Goal: Task Accomplishment & Management: Manage account settings

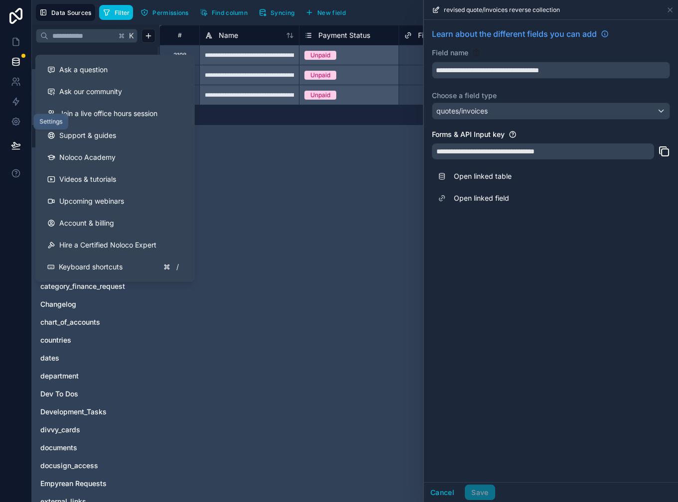
click at [18, 119] on icon at bounding box center [15, 121] width 7 height 7
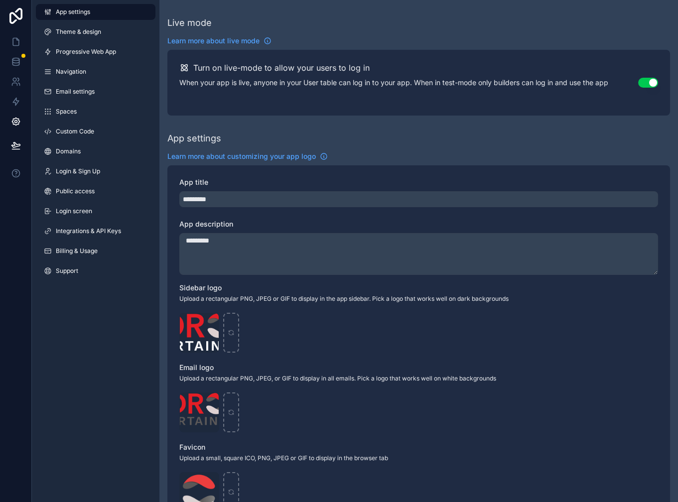
click at [112, 229] on span "Integrations & API Keys" at bounding box center [88, 231] width 65 height 8
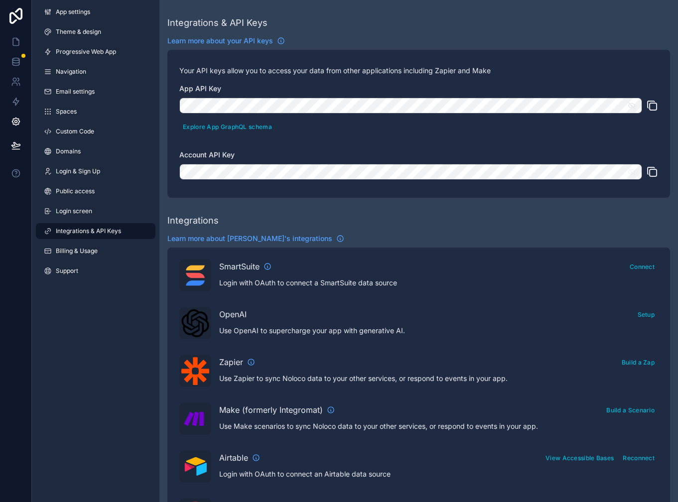
click at [636, 109] on button "scrollable content" at bounding box center [634, 106] width 15 height 16
click at [635, 175] on icon "scrollable content" at bounding box center [631, 171] width 9 height 9
click at [635, 172] on icon "scrollable content" at bounding box center [631, 171] width 9 height 9
click at [630, 105] on icon "scrollable content" at bounding box center [631, 105] width 9 height 9
click at [653, 105] on icon "scrollable content" at bounding box center [652, 106] width 12 height 12
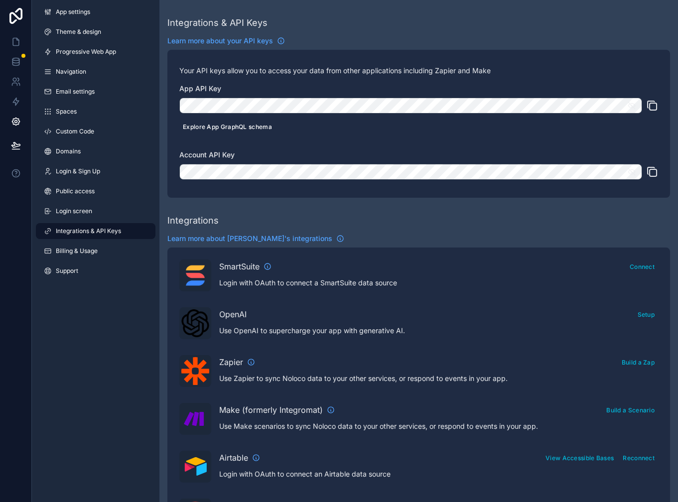
click at [225, 125] on button "Explore App GraphQL schema" at bounding box center [227, 127] width 96 height 14
click at [22, 20] on icon at bounding box center [16, 16] width 20 height 16
click at [633, 172] on icon "scrollable content" at bounding box center [631, 171] width 9 height 9
click at [652, 172] on icon "scrollable content" at bounding box center [652, 172] width 12 height 12
